Goal: Information Seeking & Learning: Learn about a topic

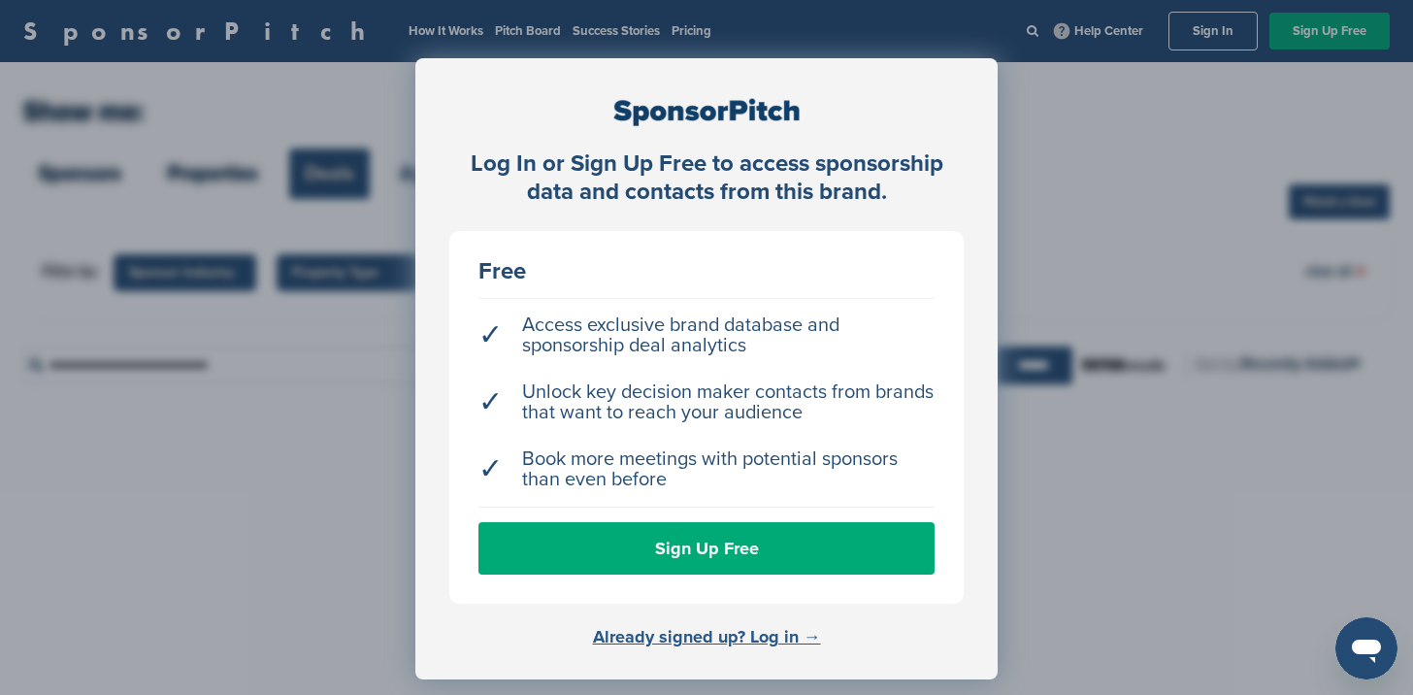
click at [793, 631] on link "Already signed up? Log in →" at bounding box center [707, 636] width 228 height 21
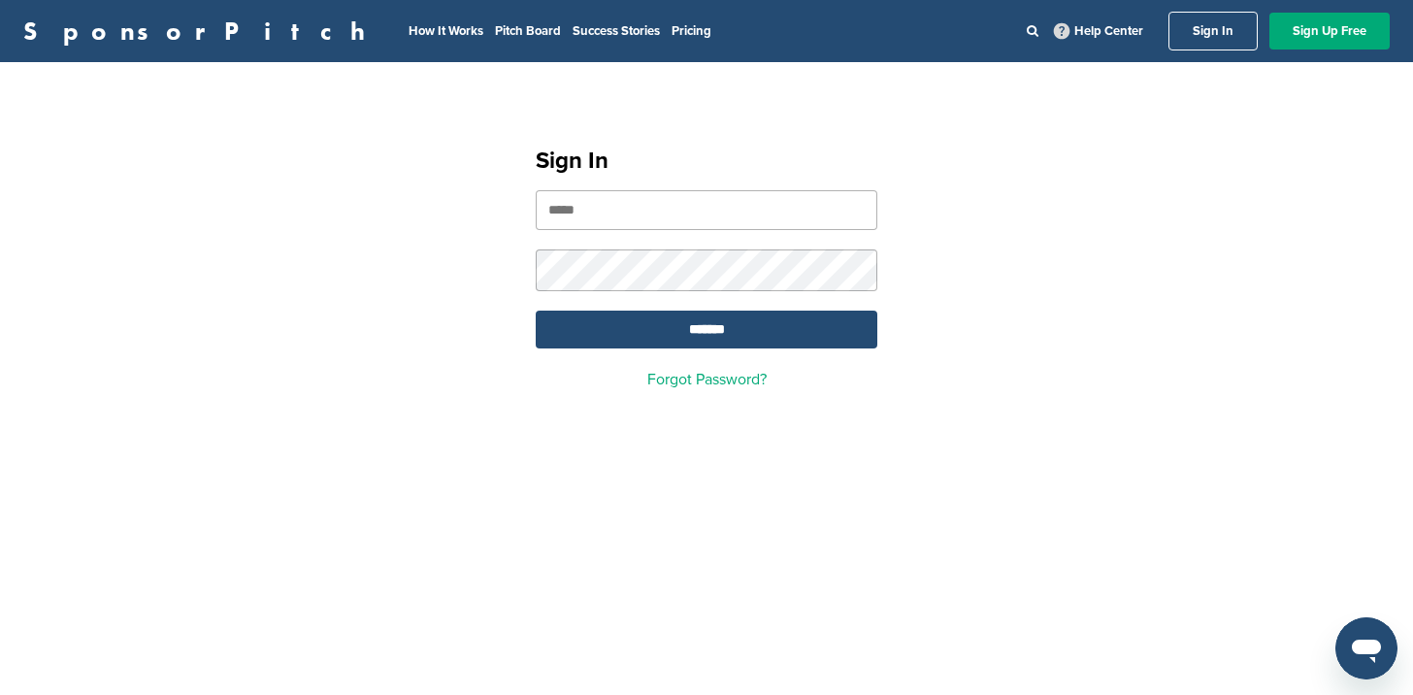
click at [736, 206] on input "email" at bounding box center [707, 210] width 342 height 40
type input "**********"
click at [717, 326] on input "*******" at bounding box center [707, 330] width 342 height 38
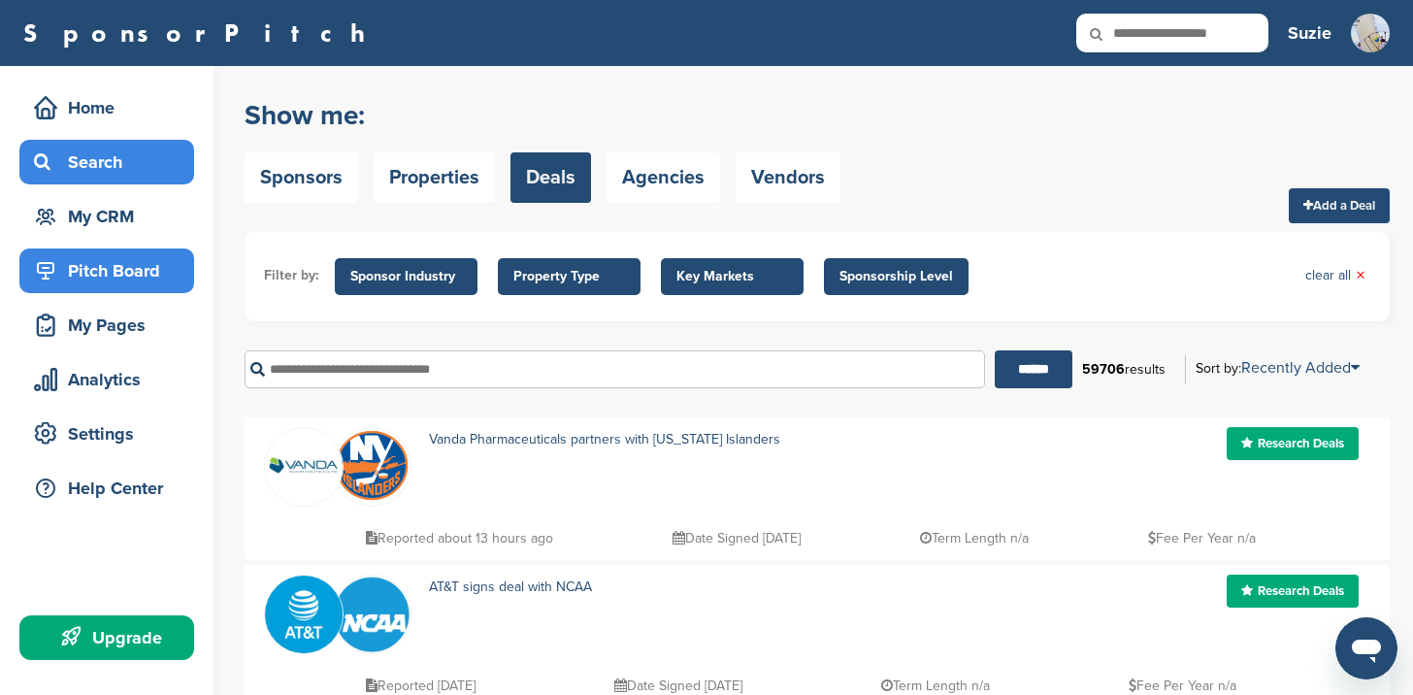
click at [71, 270] on div "Pitch Board" at bounding box center [111, 270] width 165 height 35
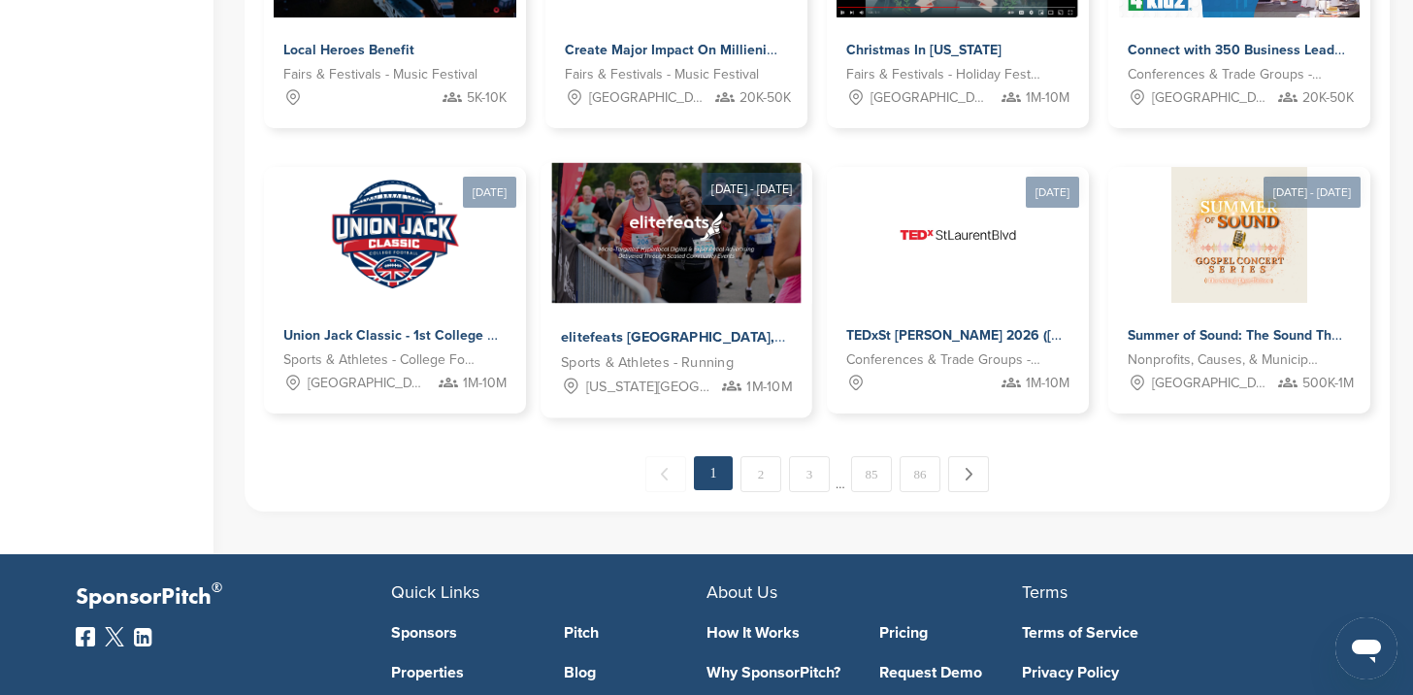
scroll to position [1068, 0]
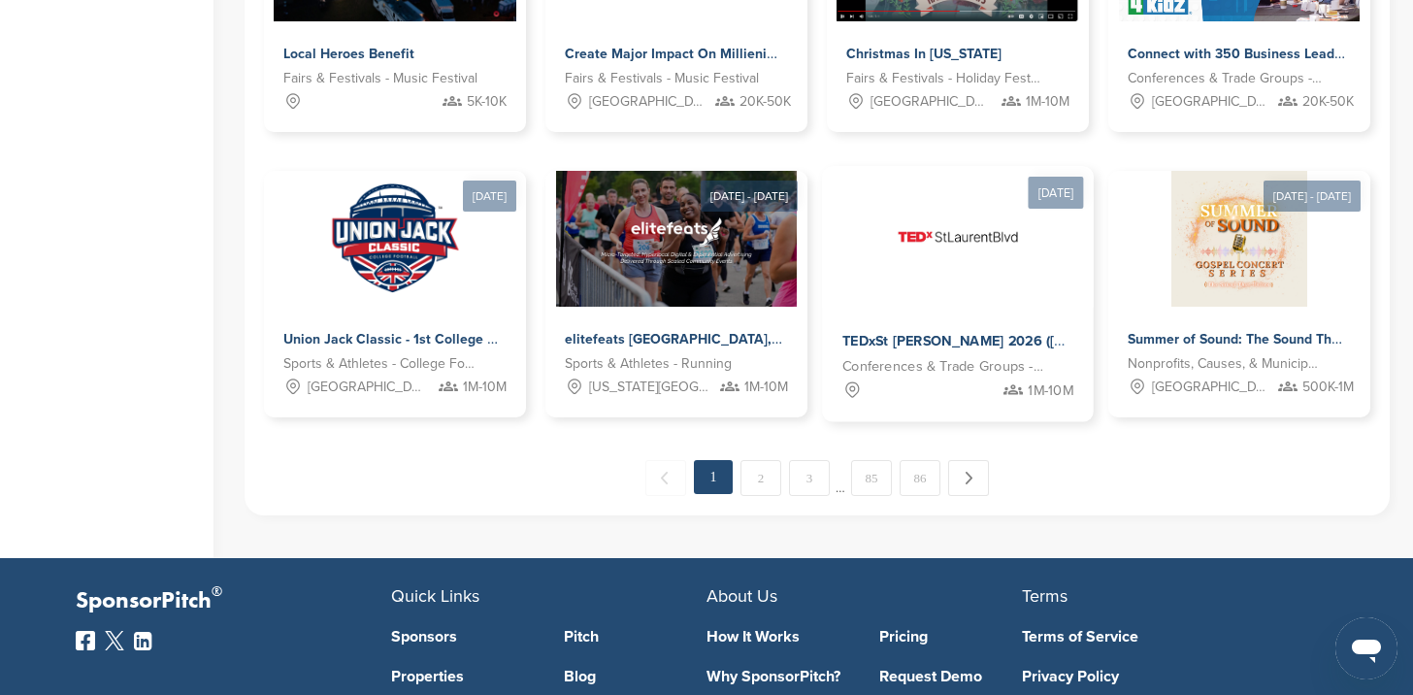
click at [955, 226] on img at bounding box center [958, 237] width 141 height 141
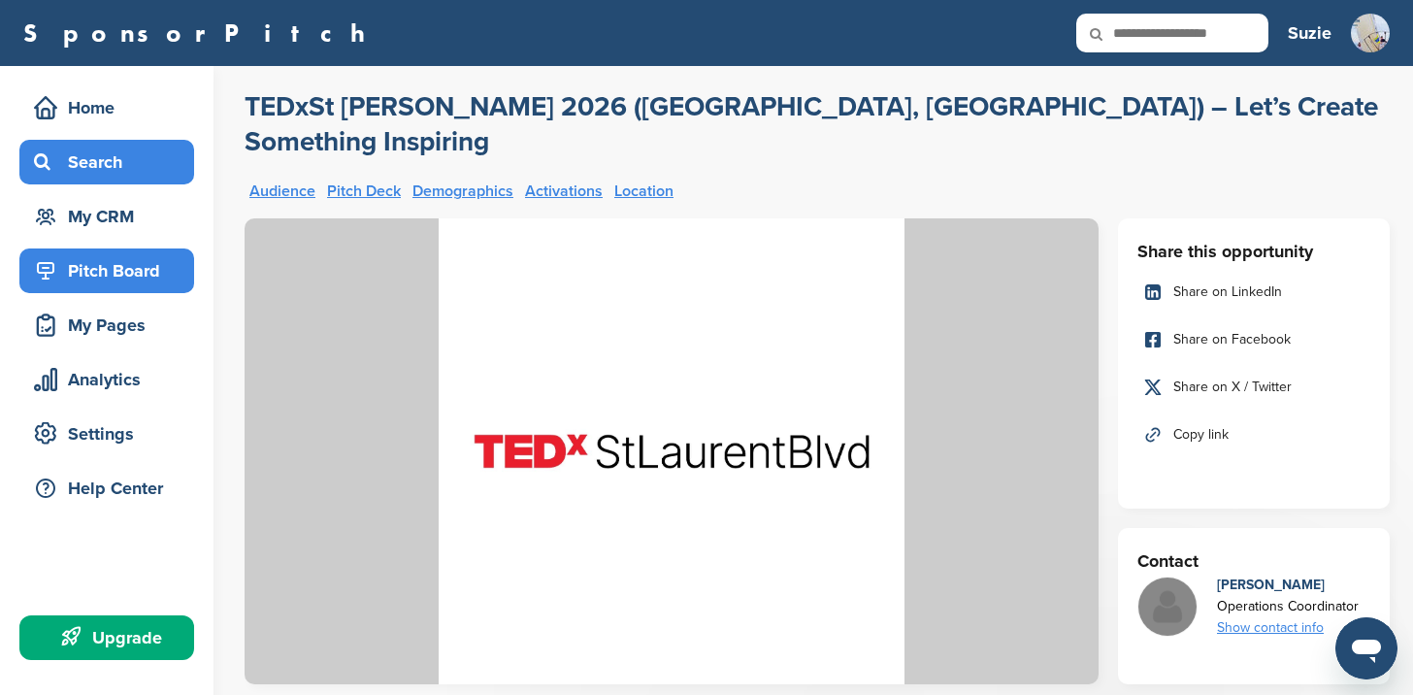
click at [91, 161] on div "Search" at bounding box center [111, 162] width 165 height 35
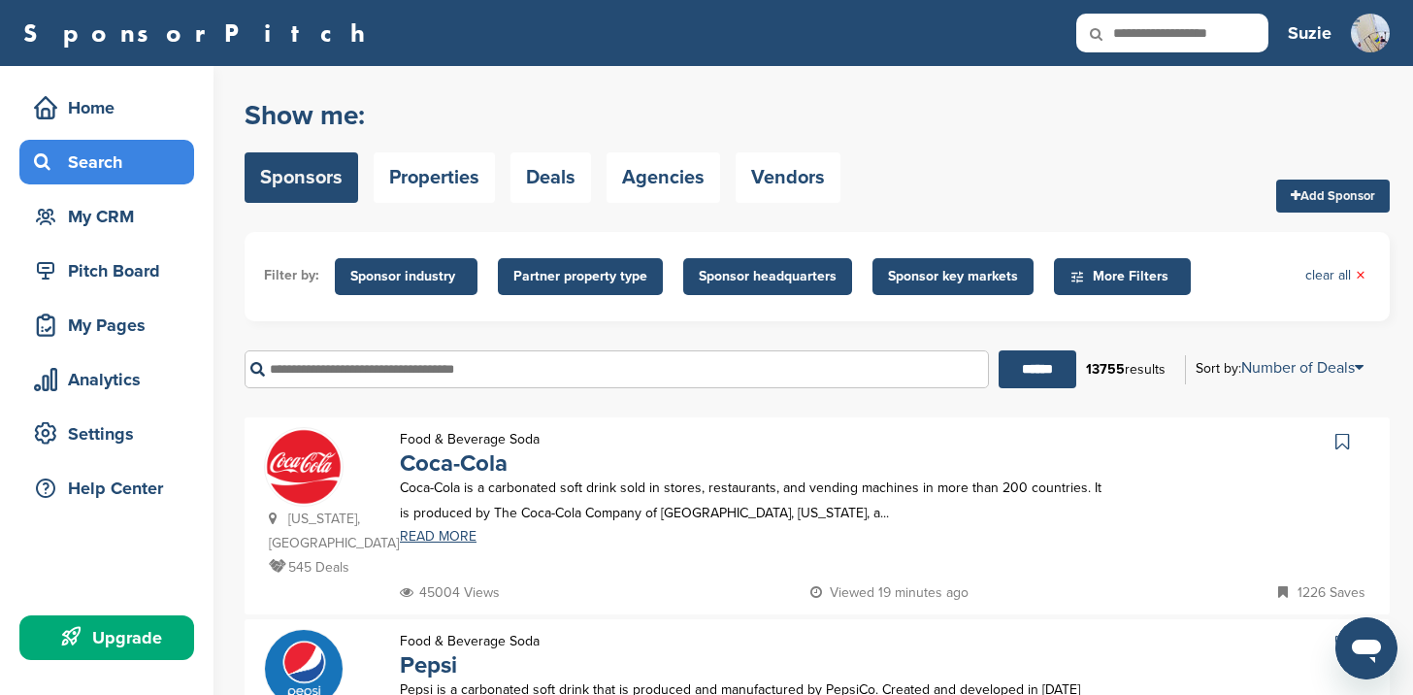
click at [344, 373] on input "text" at bounding box center [617, 369] width 744 height 38
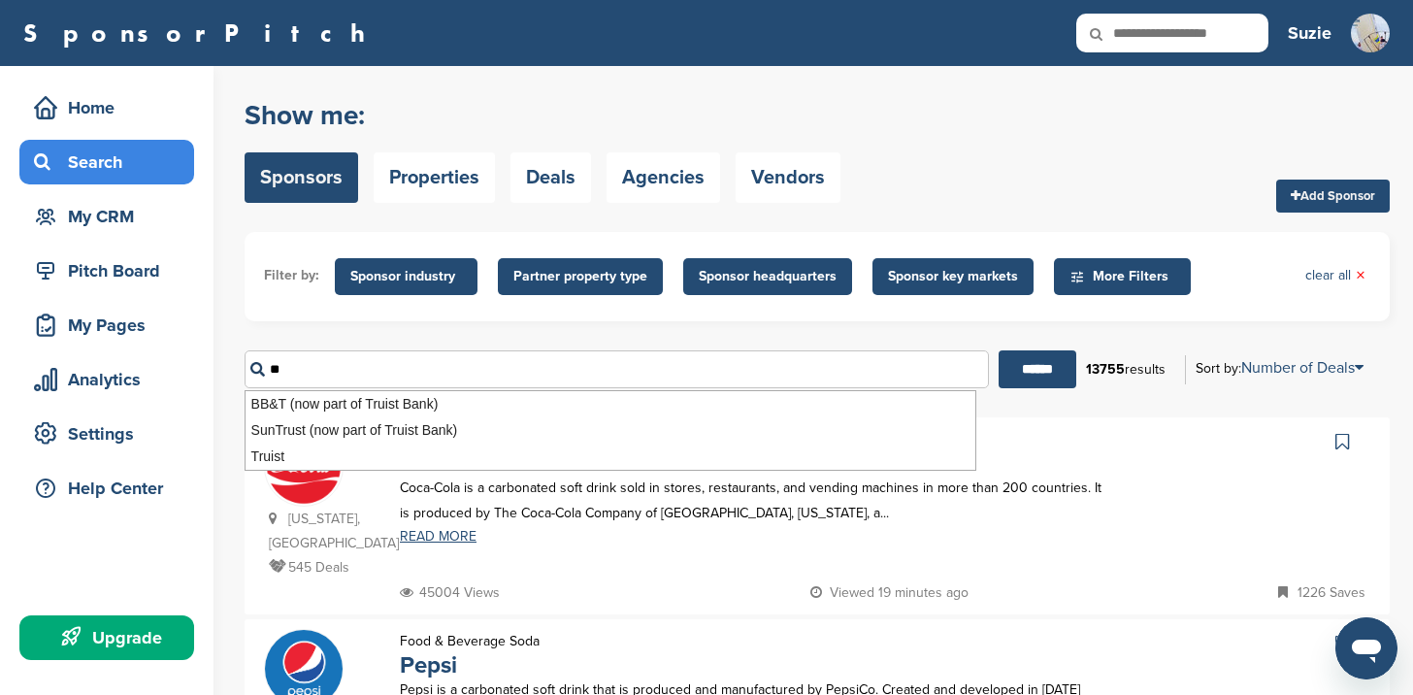
type input "*"
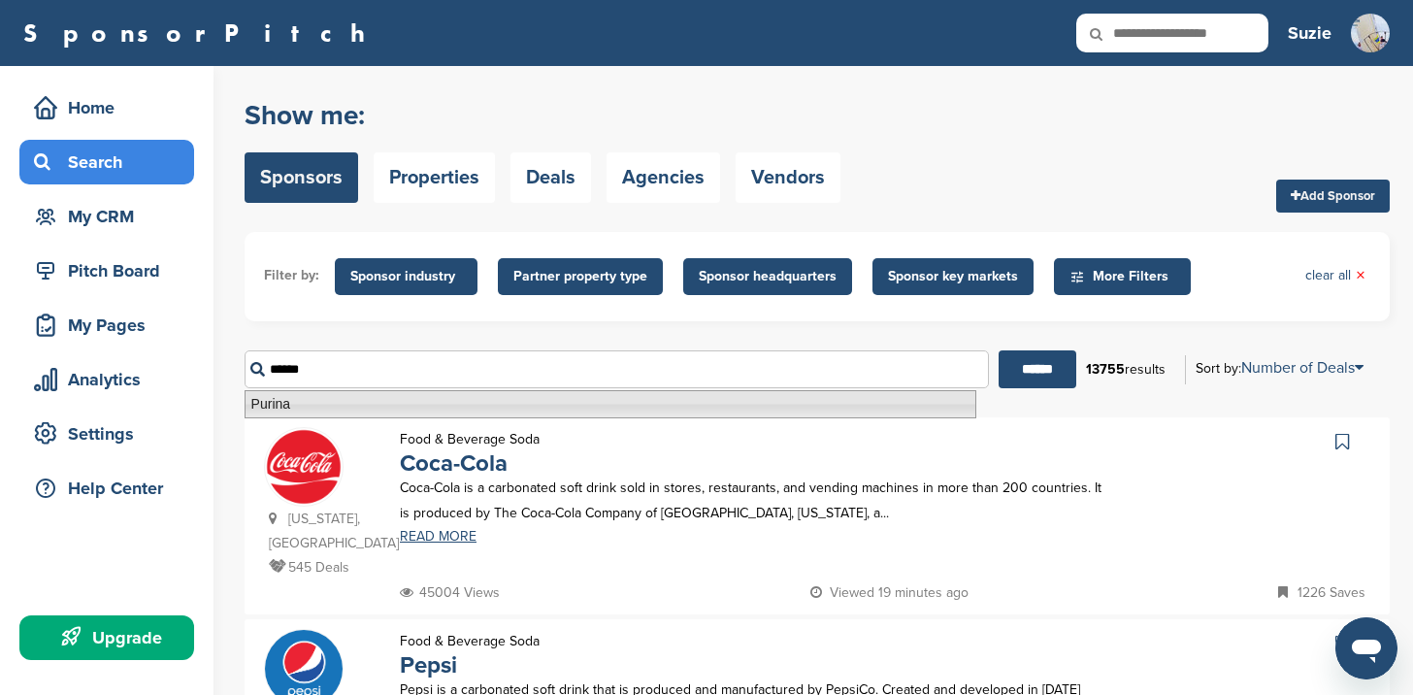
click at [284, 398] on li "Purina" at bounding box center [611, 404] width 732 height 28
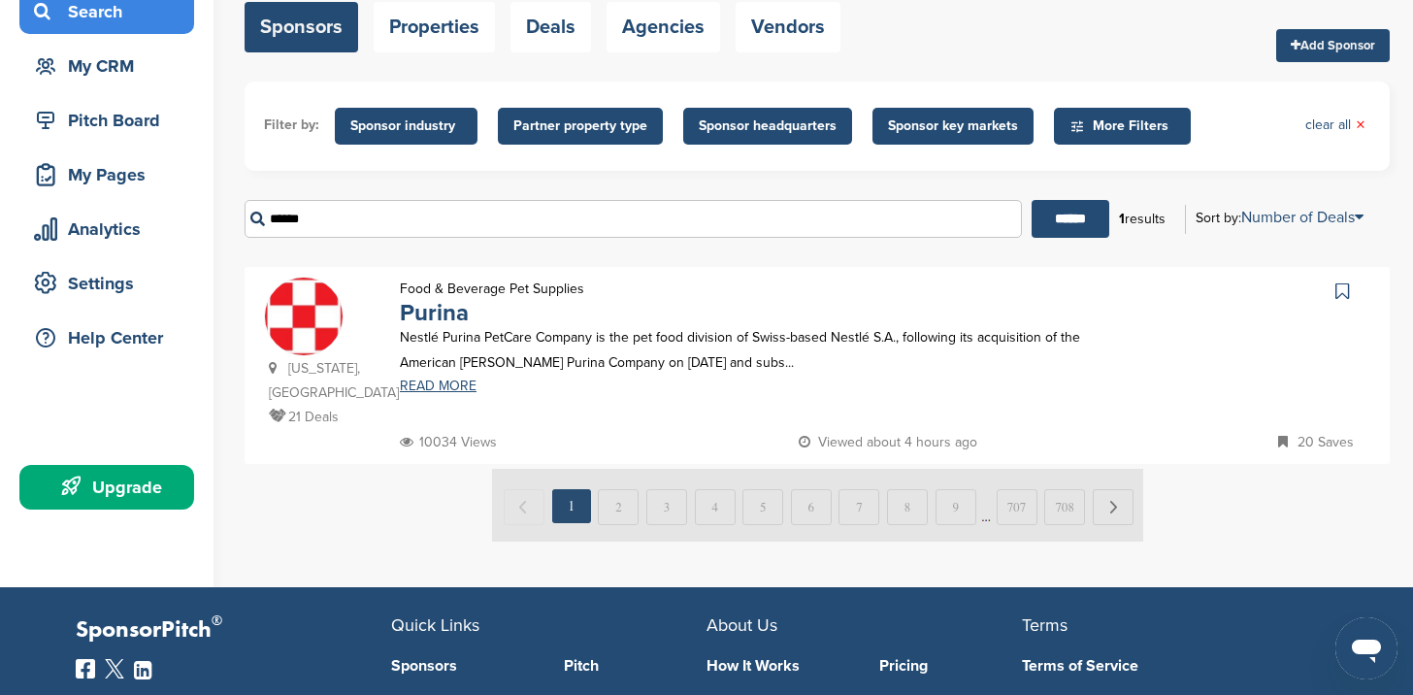
scroll to position [162, 0]
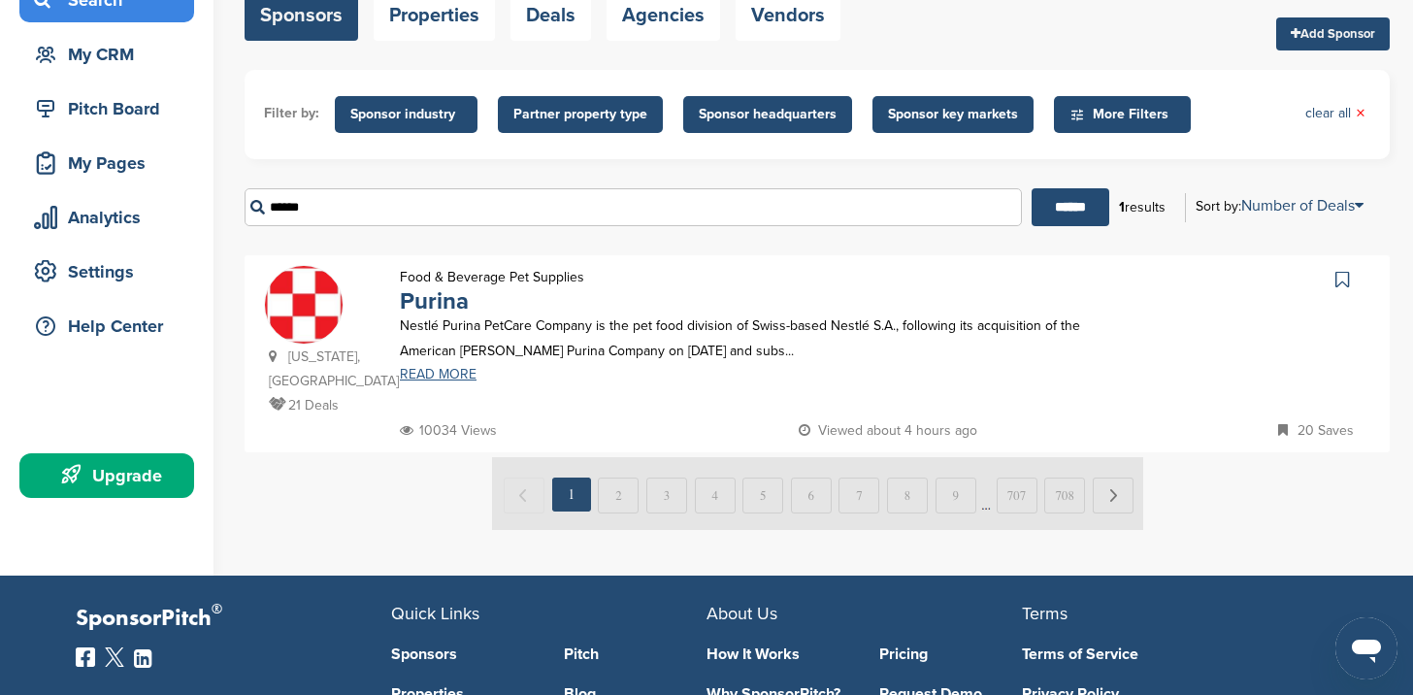
type input "******"
click at [439, 371] on link "READ MORE" at bounding box center [752, 375] width 704 height 14
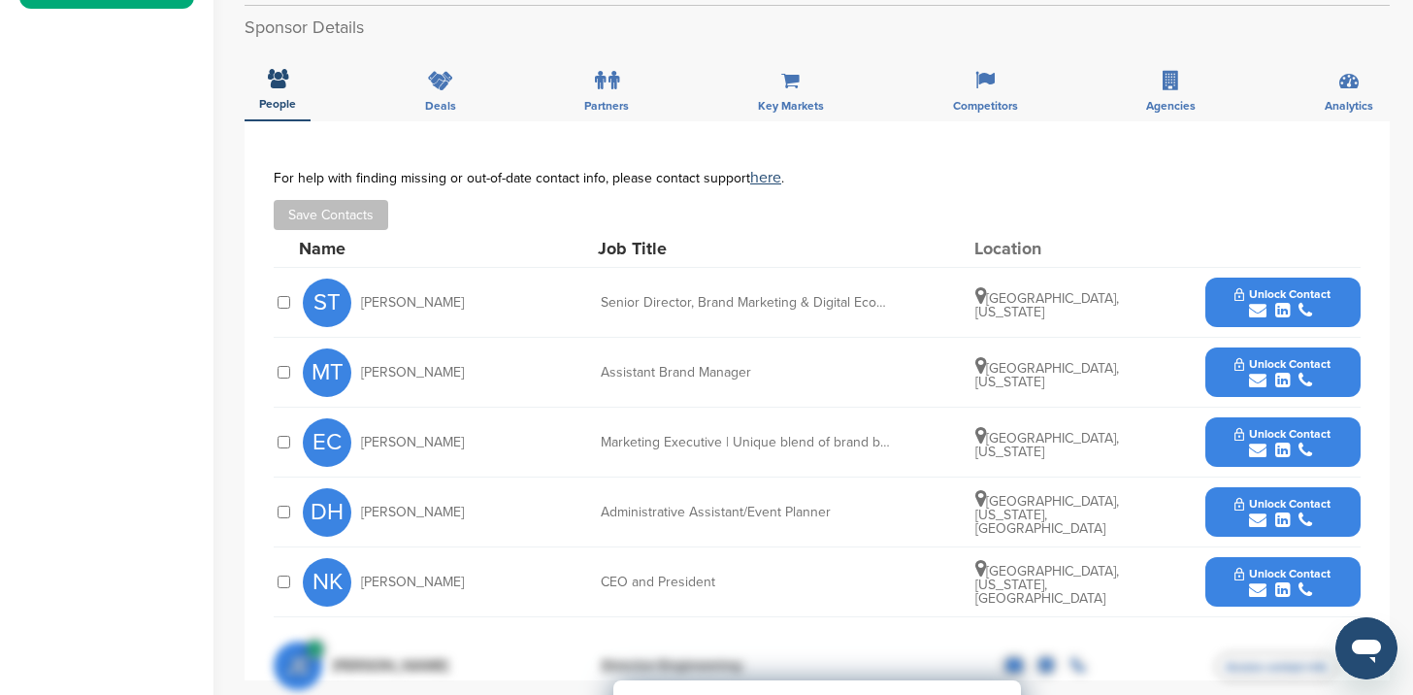
scroll to position [650, 0]
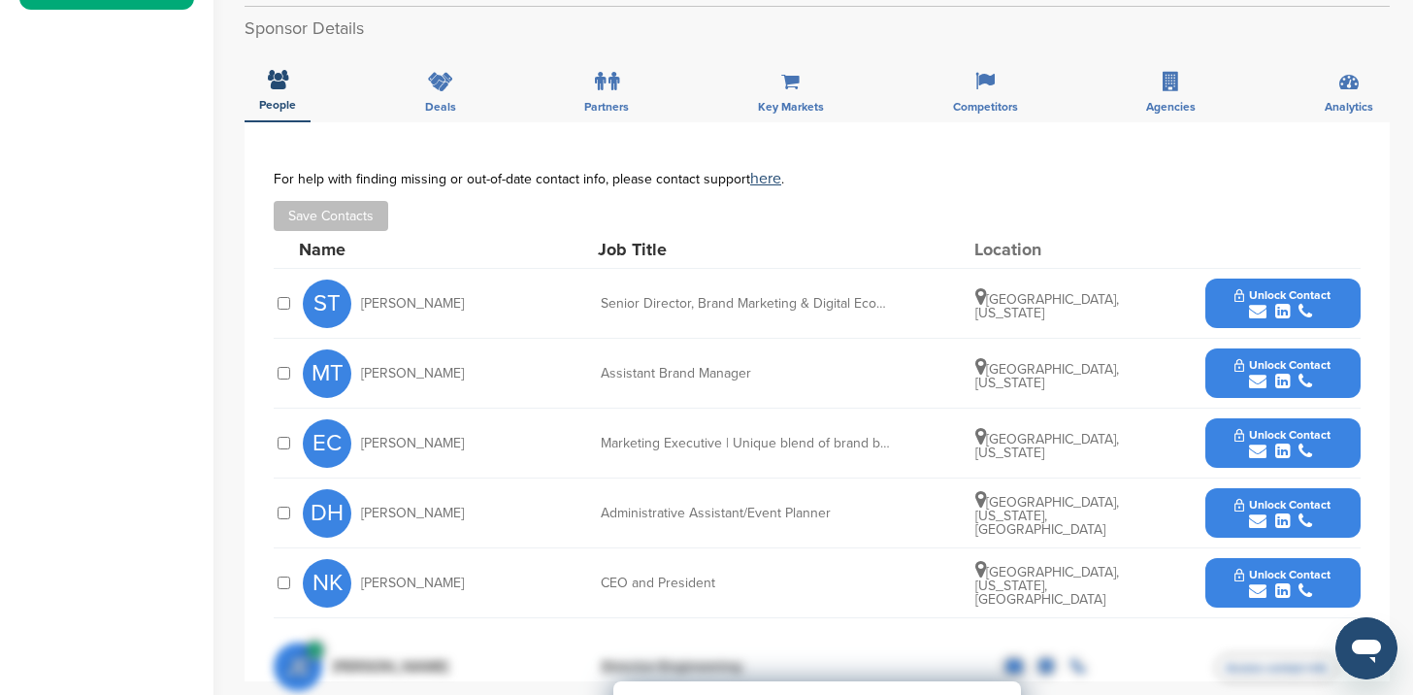
click at [1257, 379] on icon "submit" at bounding box center [1257, 381] width 17 height 17
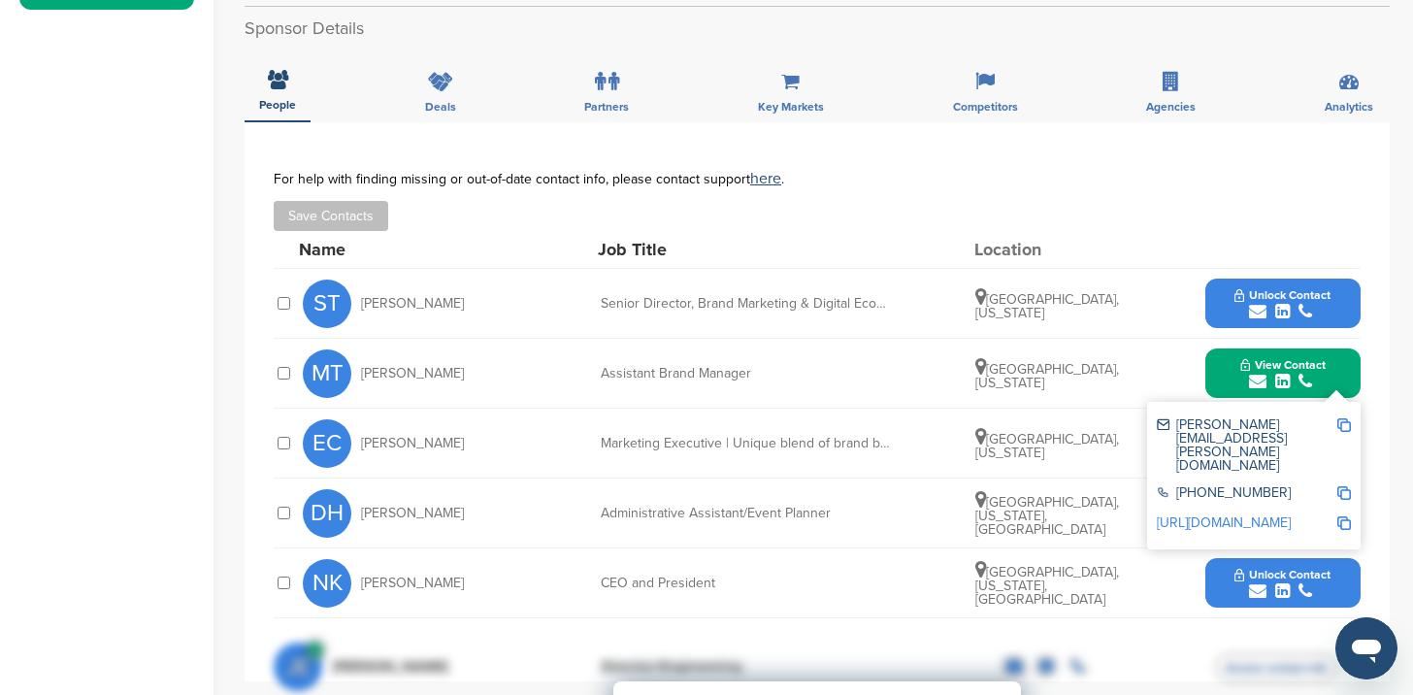
click at [1344, 421] on img at bounding box center [1344, 425] width 14 height 14
click at [1202, 514] on link "http://www.linkedin.com/in/martycthomas" at bounding box center [1224, 522] width 134 height 16
click at [1344, 424] on img at bounding box center [1344, 425] width 14 height 14
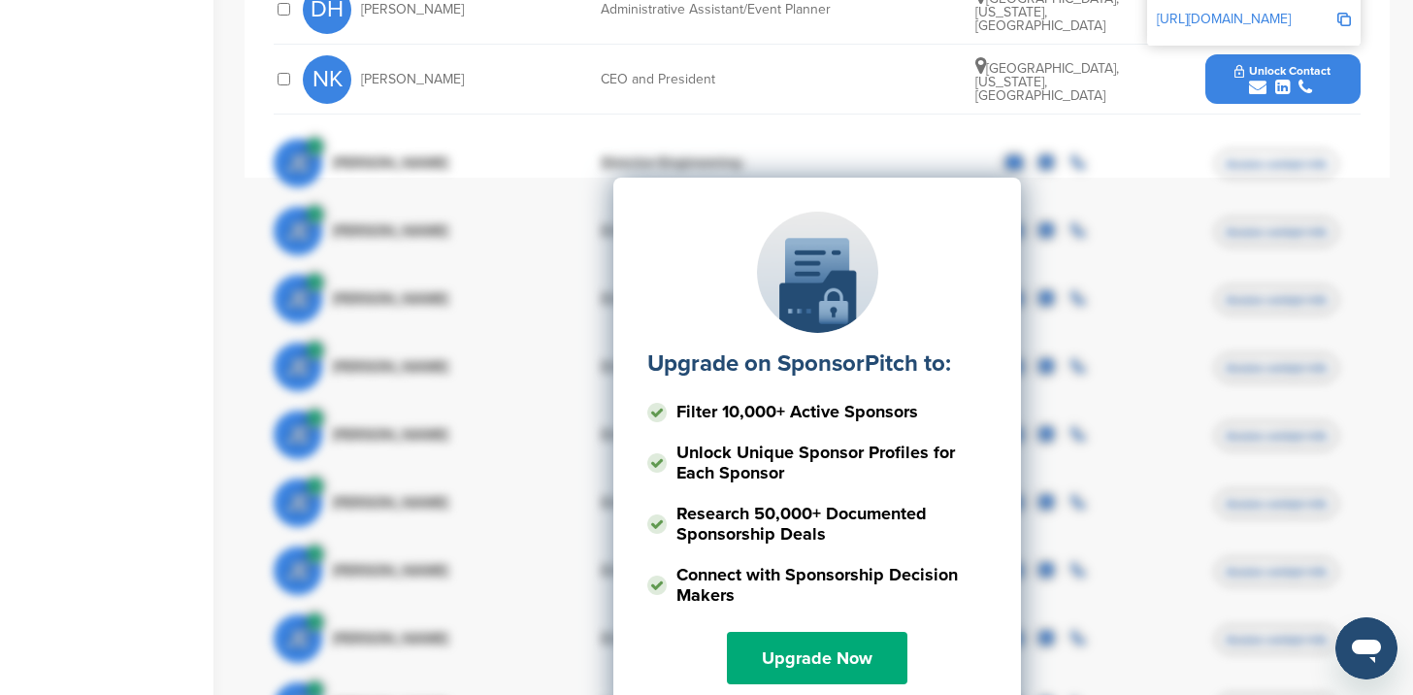
scroll to position [1156, 0]
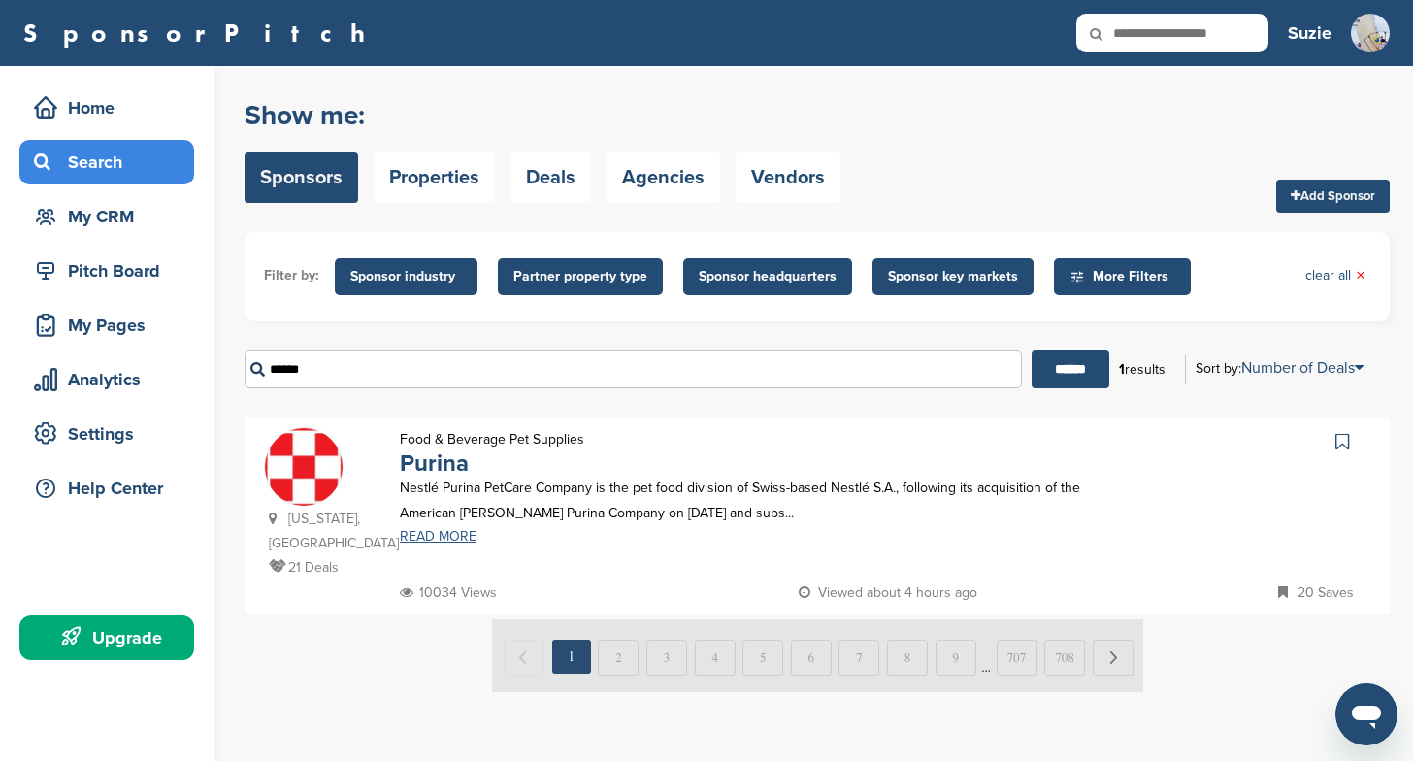
click at [432, 540] on link "READ MORE" at bounding box center [752, 537] width 704 height 14
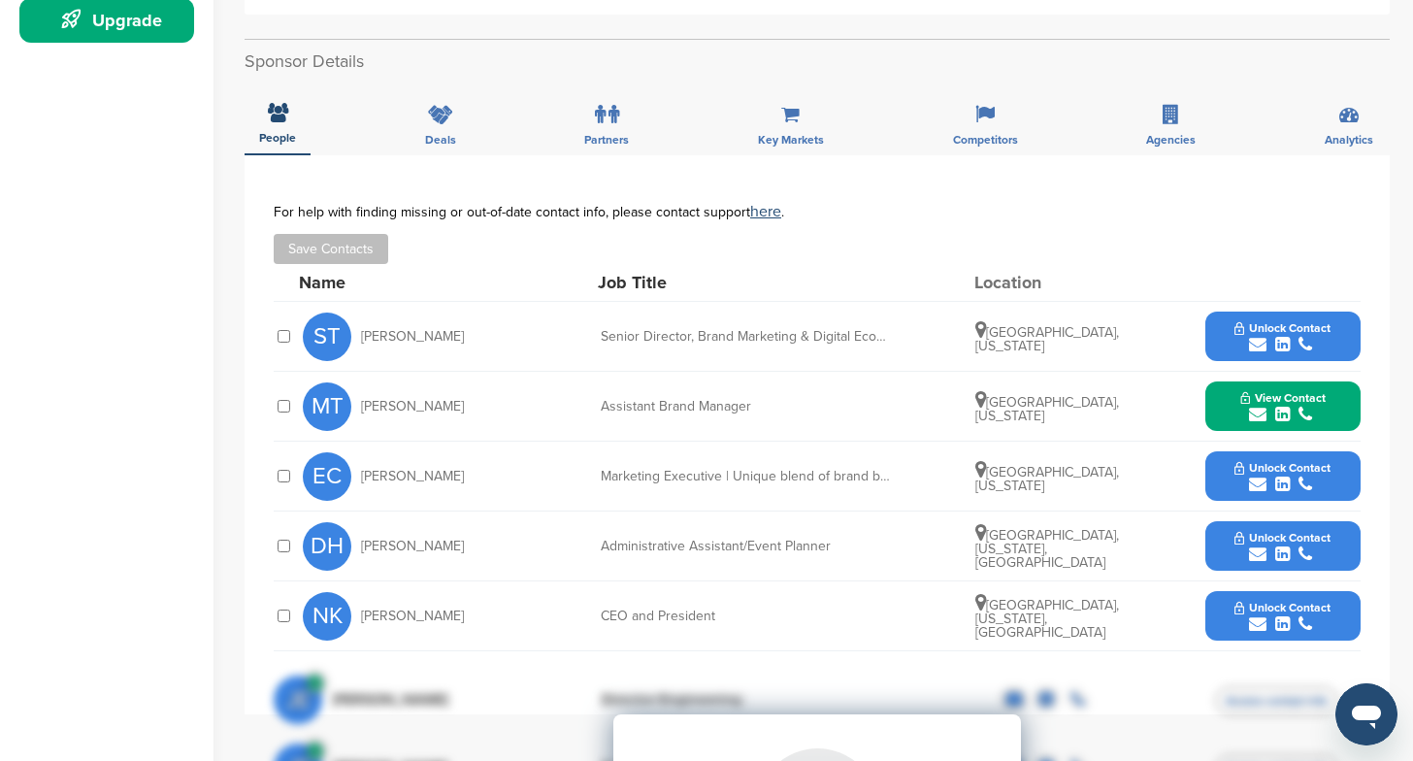
scroll to position [618, 0]
